Goal: Information Seeking & Learning: Learn about a topic

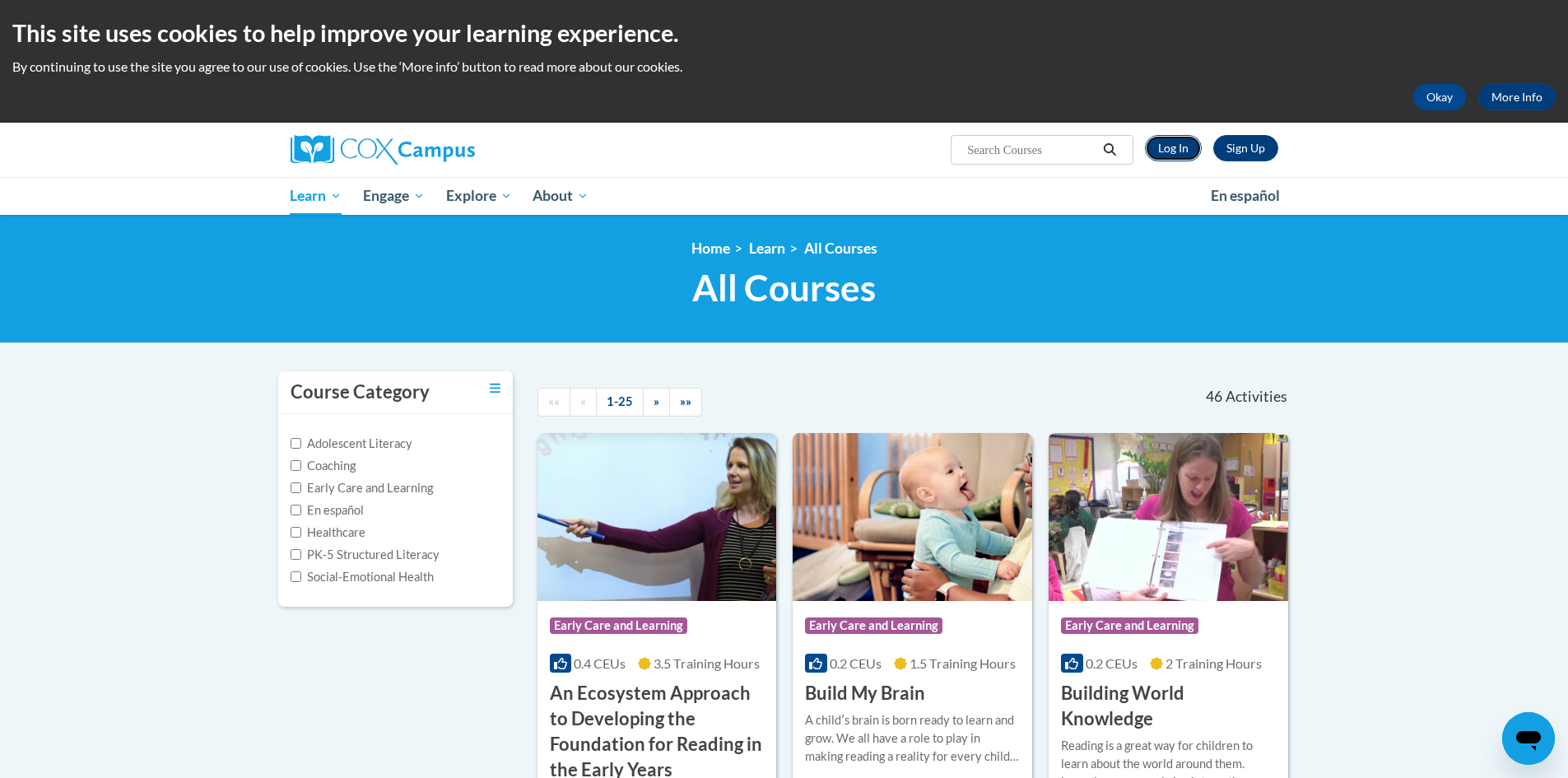
click at [1176, 140] on link "Log In" at bounding box center [1173, 148] width 57 height 27
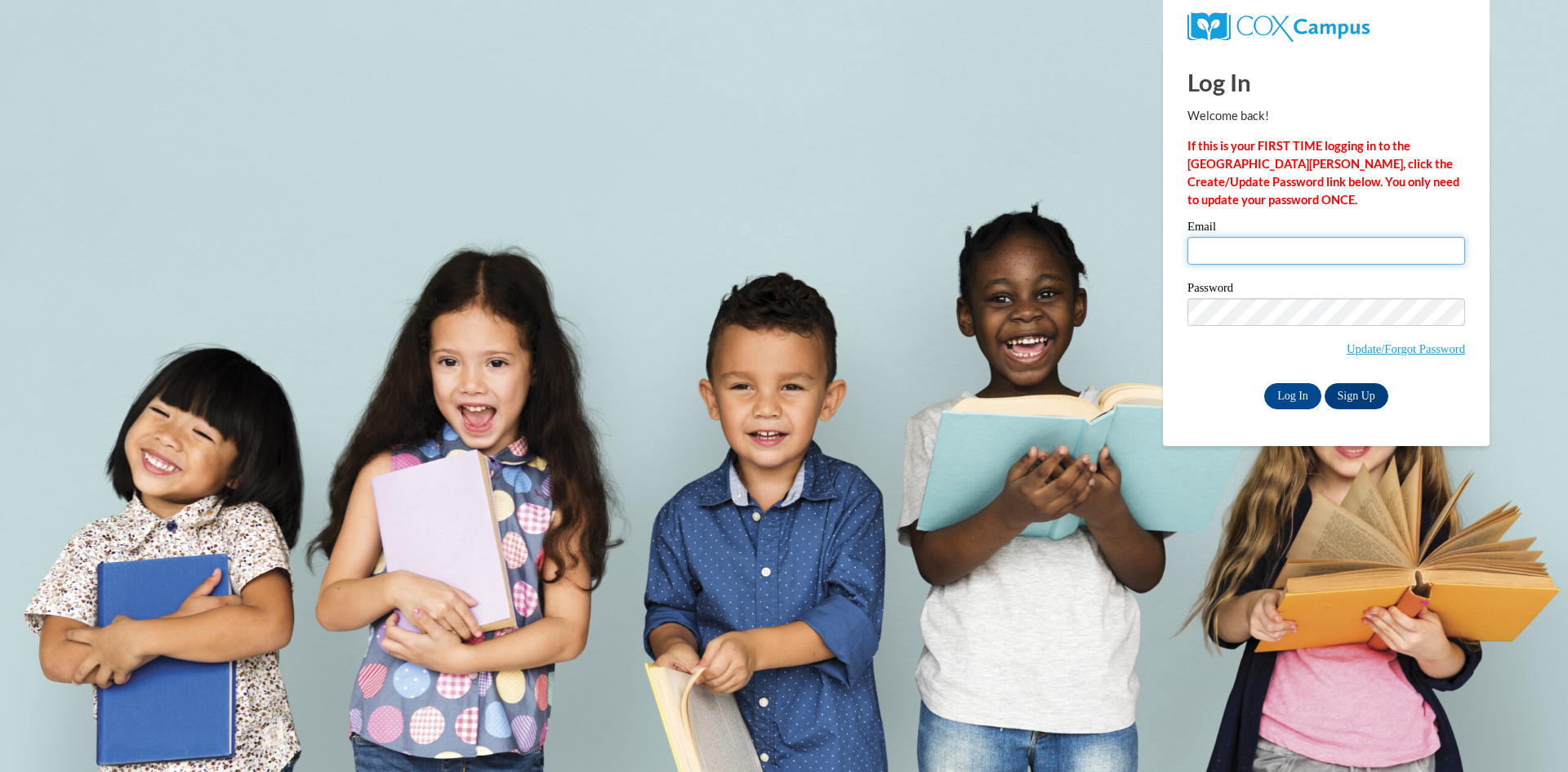
click at [1330, 259] on input "Email" at bounding box center [1325, 250] width 278 height 27
type input "strozierkr@troup.org"
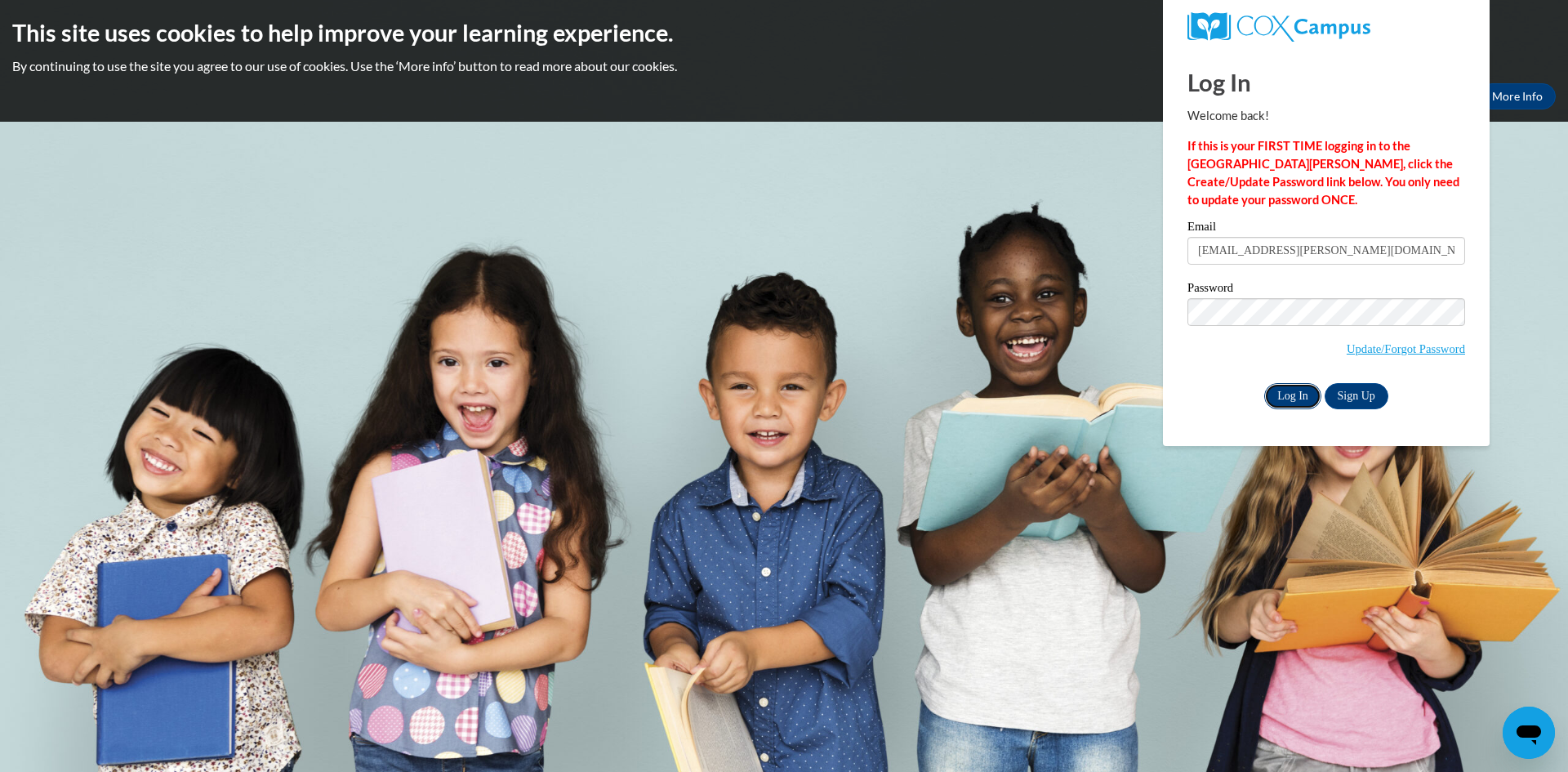
click at [1293, 390] on input "Log In" at bounding box center [1292, 396] width 57 height 26
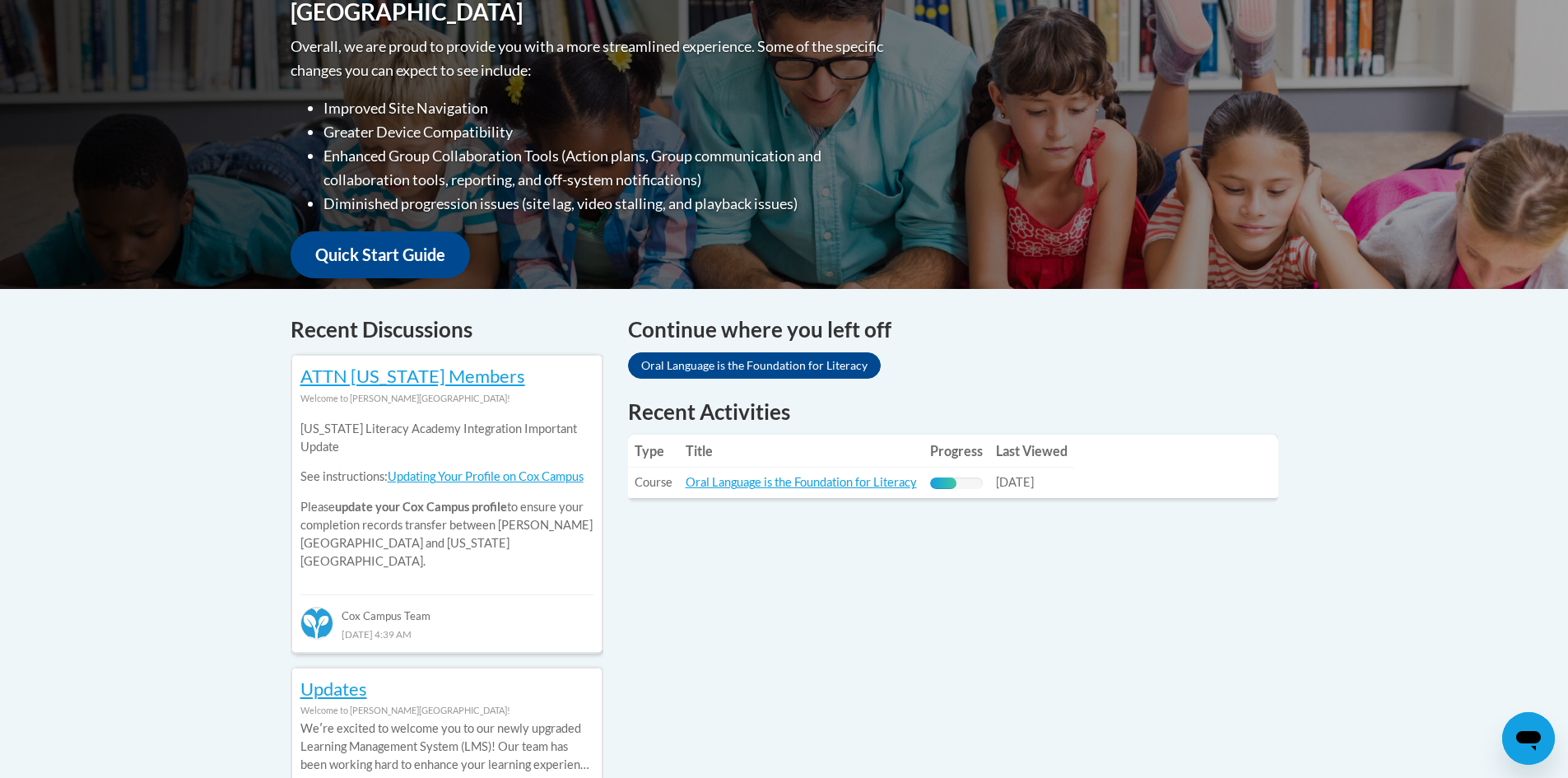
scroll to position [493, 0]
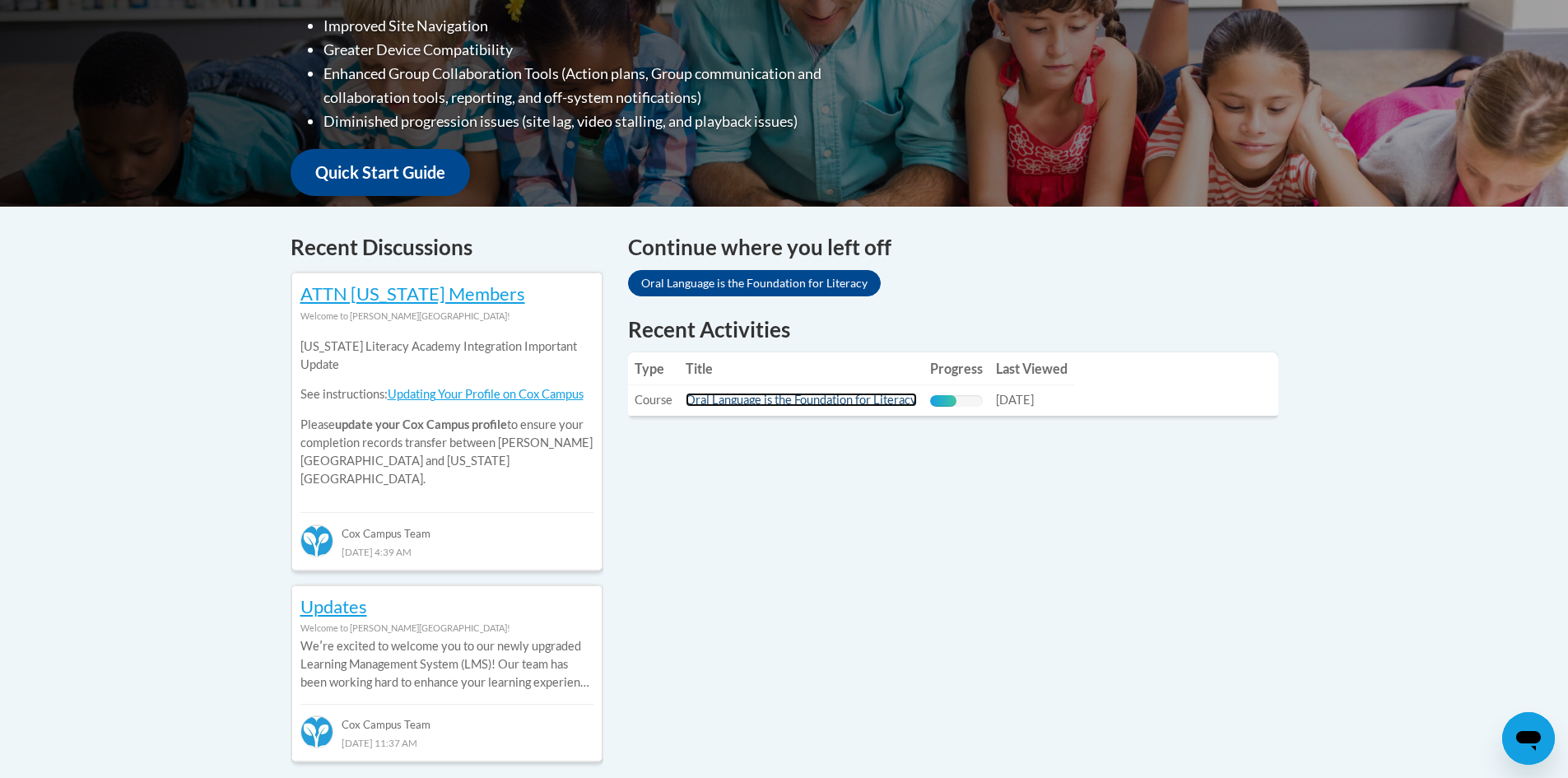
click at [836, 405] on link "Oral Language is the Foundation for Literacy" at bounding box center [801, 400] width 231 height 14
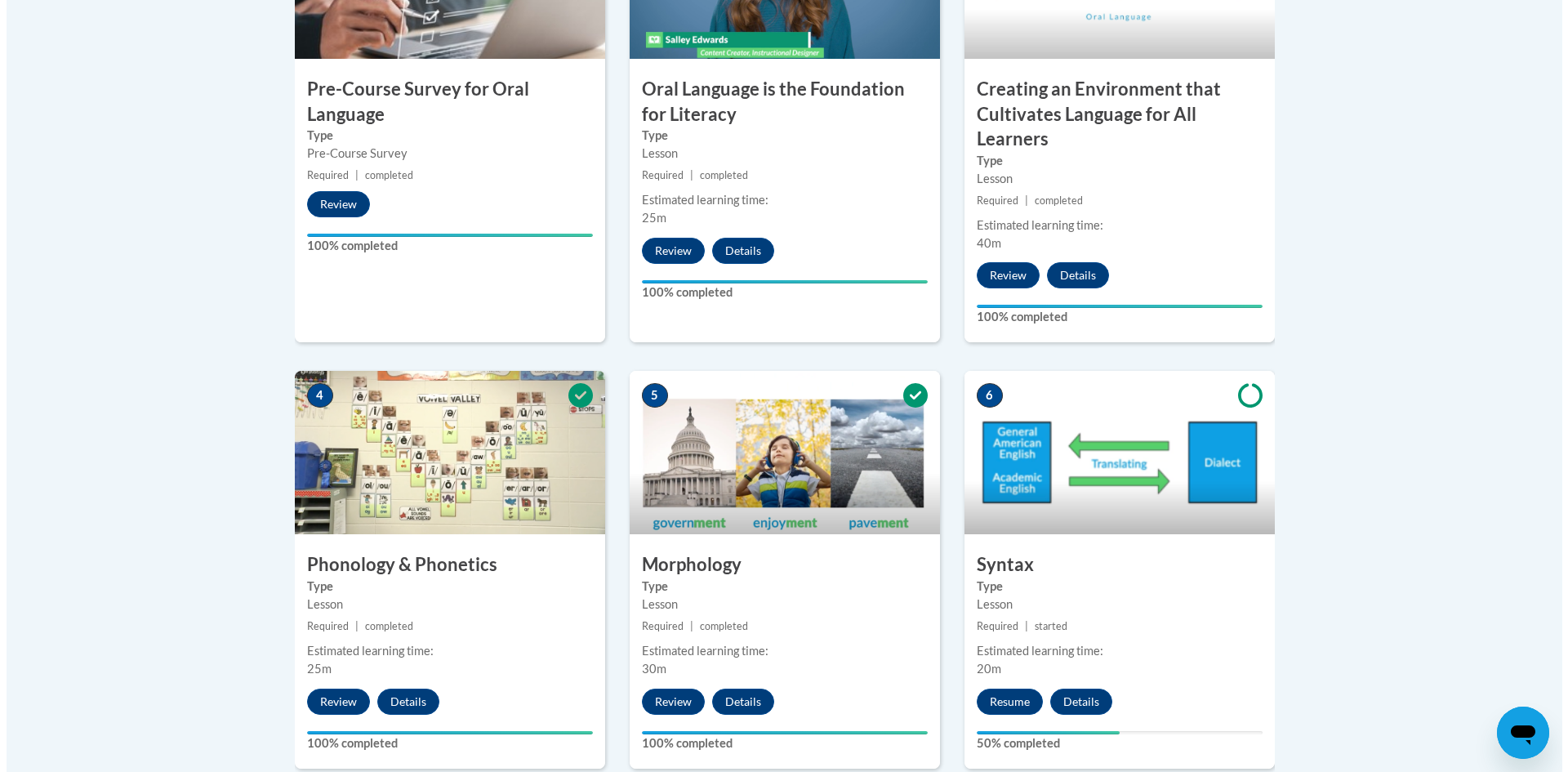
scroll to position [817, 0]
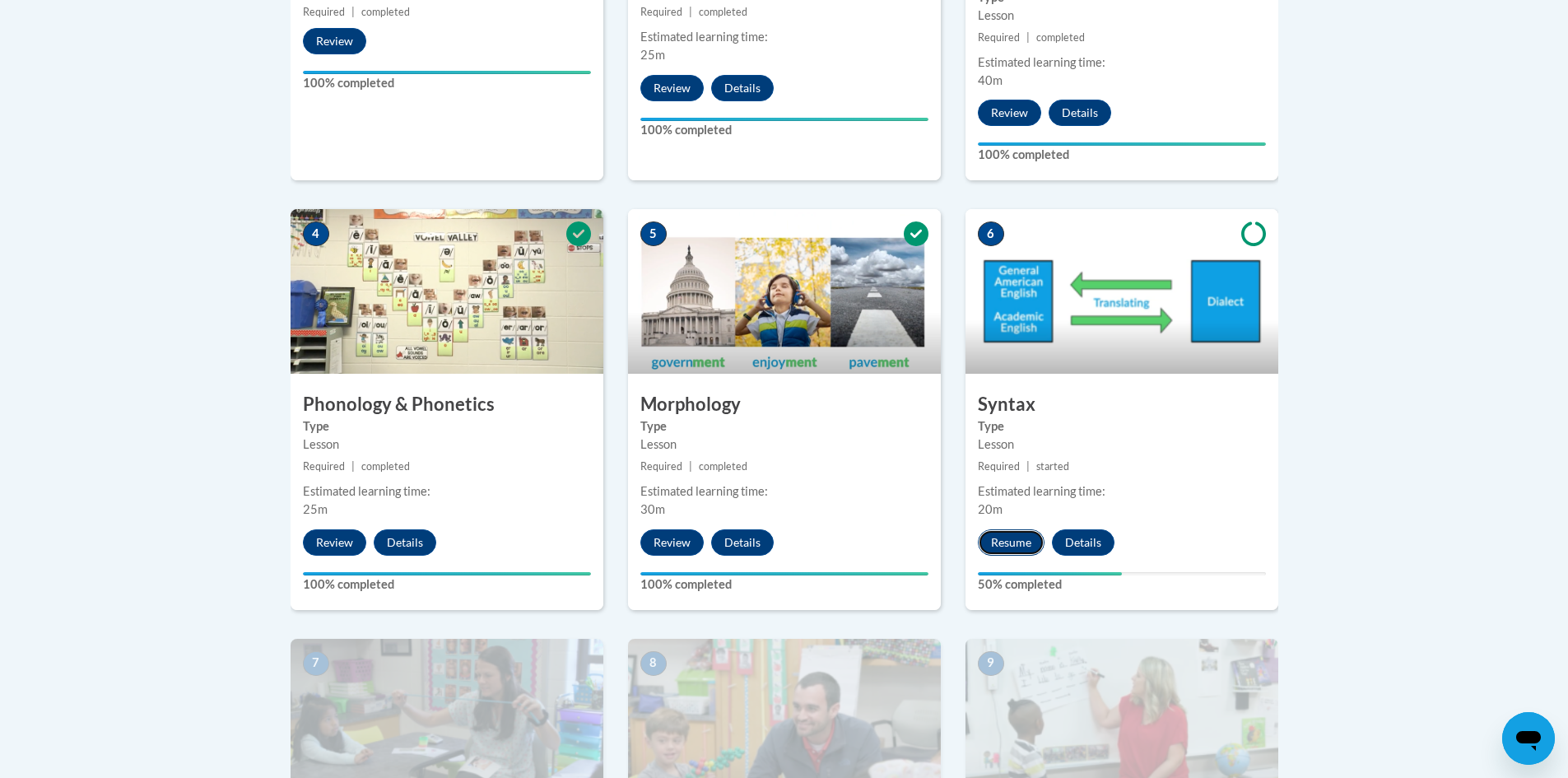
click at [1004, 537] on button "Resume" at bounding box center [1011, 542] width 67 height 27
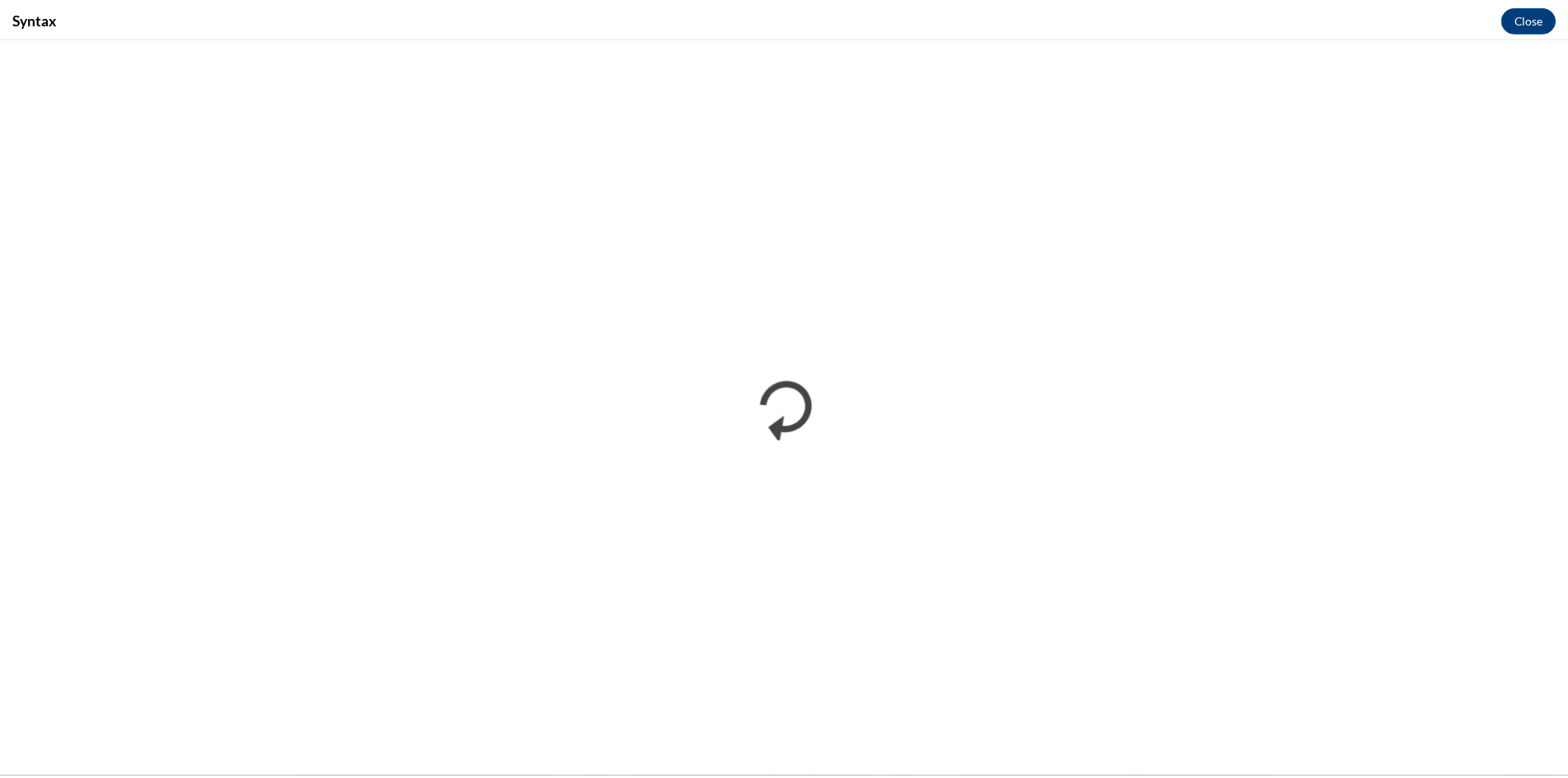
scroll to position [0, 0]
